Goal: Find specific page/section: Find specific page/section

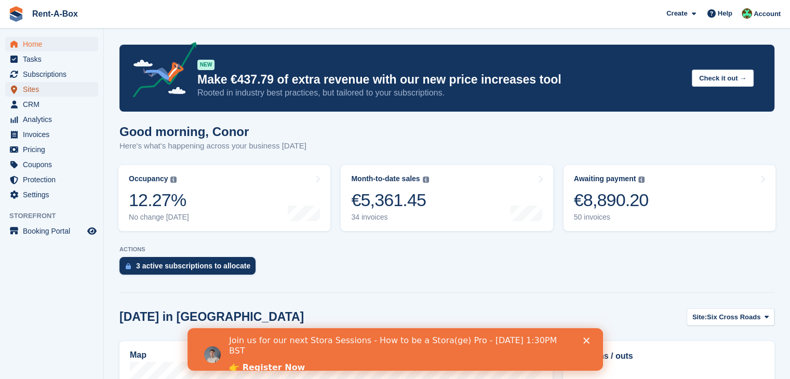
click at [33, 91] on span "Sites" at bounding box center [54, 89] width 62 height 15
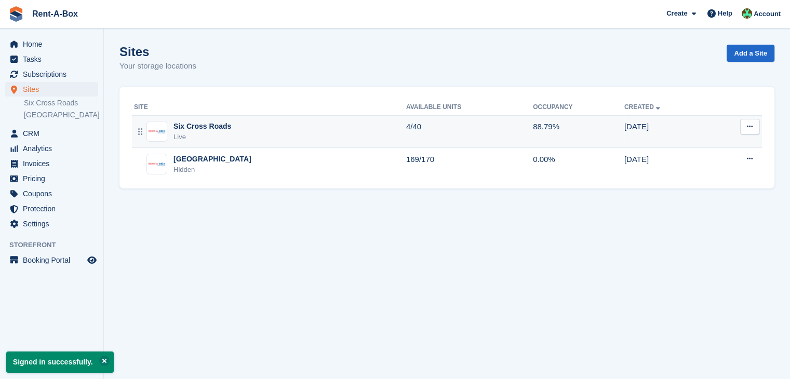
click at [245, 133] on div "Six Cross Roads Live" at bounding box center [270, 131] width 272 height 21
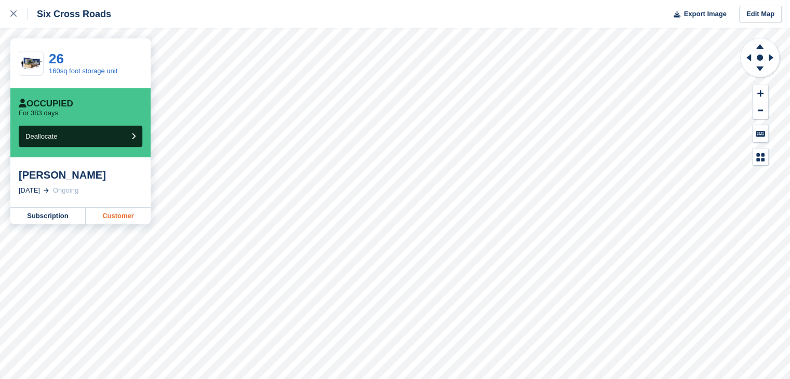
click at [101, 219] on link "Customer" at bounding box center [118, 216] width 65 height 17
